Goal: Information Seeking & Learning: Learn about a topic

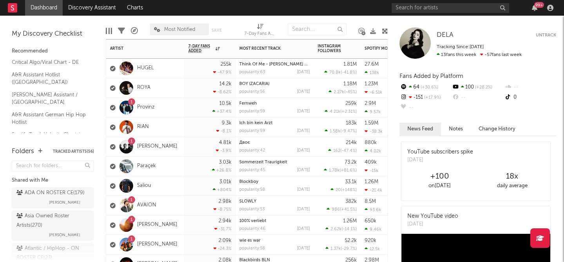
click at [183, 114] on div "1 Provinz" at bounding box center [145, 108] width 78 height 20
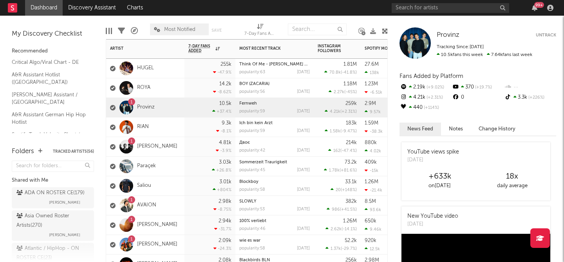
click at [179, 145] on div "1 [PERSON_NAME]" at bounding box center [145, 147] width 78 height 20
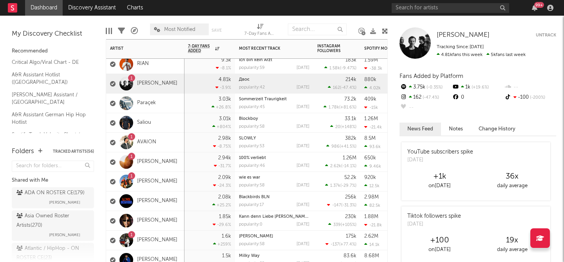
click at [179, 143] on div "1 AVAION" at bounding box center [145, 143] width 78 height 20
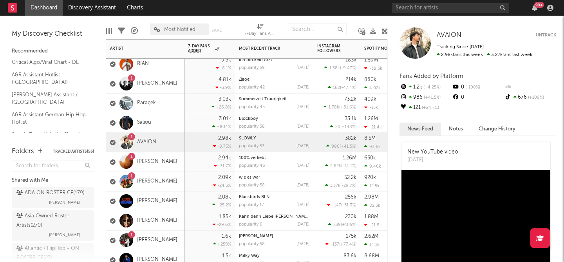
click at [174, 163] on div "1 [PERSON_NAME]" at bounding box center [145, 162] width 78 height 20
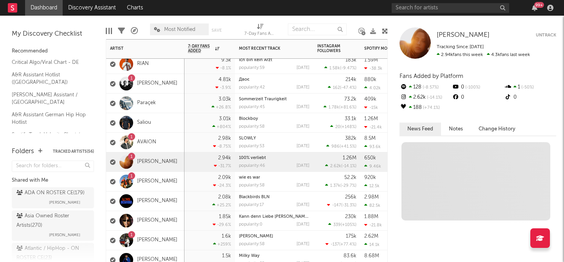
click at [169, 177] on div "1 [PERSON_NAME]" at bounding box center [145, 182] width 78 height 20
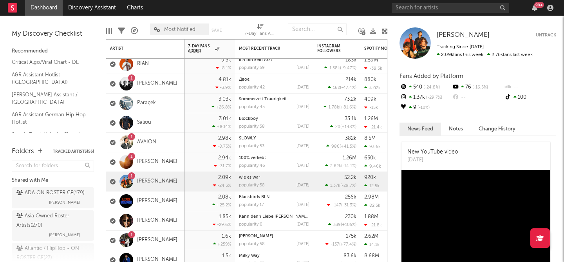
click at [415, 96] on div "1.37k -29.7 %" at bounding box center [426, 97] width 52 height 10
click at [416, 85] on div "540 -24.8 %" at bounding box center [426, 87] width 52 height 10
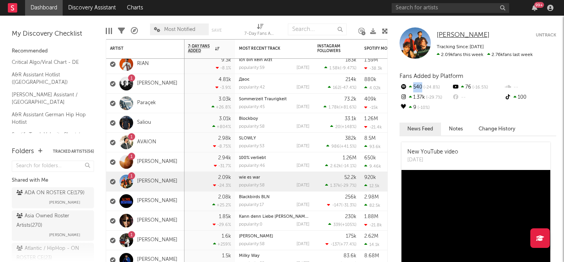
click at [446, 33] on span "[PERSON_NAME]" at bounding box center [463, 35] width 53 height 7
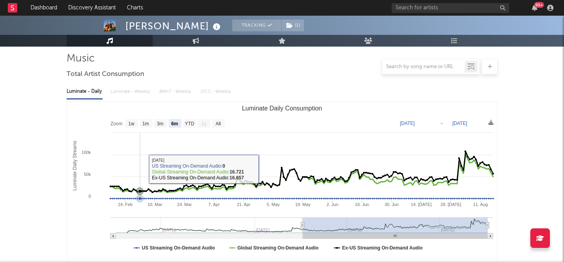
scroll to position [54, 0]
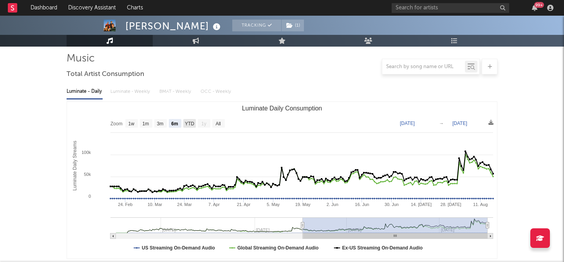
click at [188, 125] on text "YTD" at bounding box center [189, 123] width 9 height 5
select select "YTD"
type input "[DATE]"
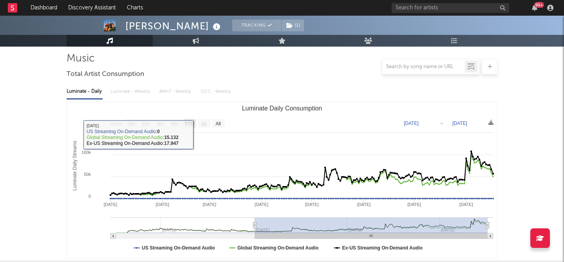
click at [190, 124] on text "YTD" at bounding box center [188, 123] width 9 height 5
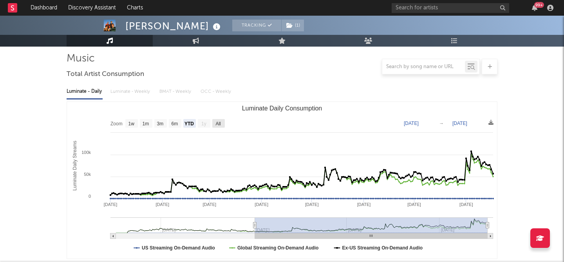
click at [219, 124] on text "All" at bounding box center [217, 123] width 5 height 5
select select "All"
type input "[DATE]"
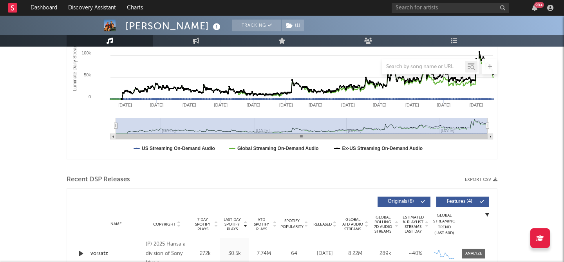
scroll to position [0, 0]
